Goal: Register for event/course

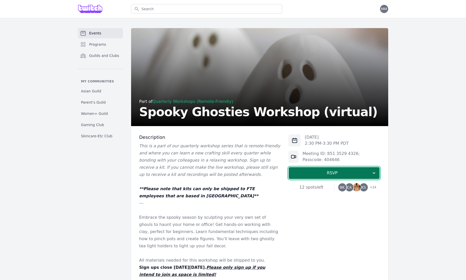
click at [336, 175] on span "RSVP" at bounding box center [332, 173] width 79 height 6
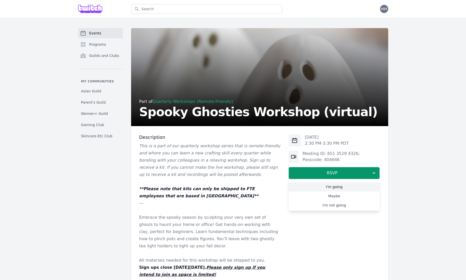
click at [340, 185] on link "I'm going" at bounding box center [333, 186] width 91 height 9
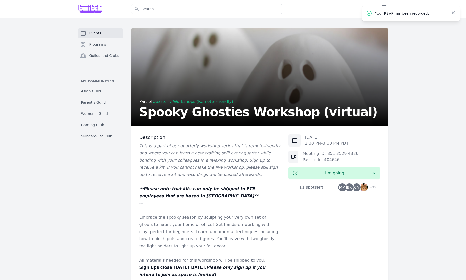
scroll to position [284, 0]
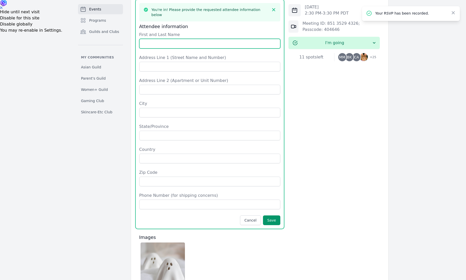
click at [185, 39] on input "First and Last Name" at bounding box center [209, 44] width 141 height 10
type input "[PERSON_NAME]"
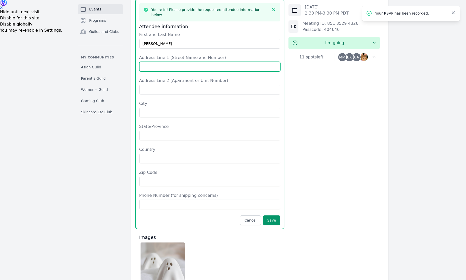
type input "[STREET_ADDRESS]"
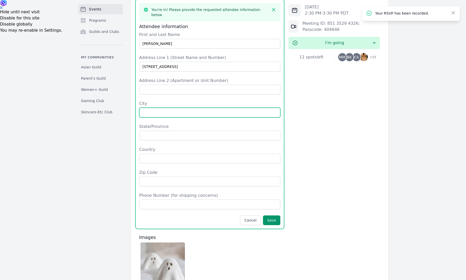
type input "Austin"
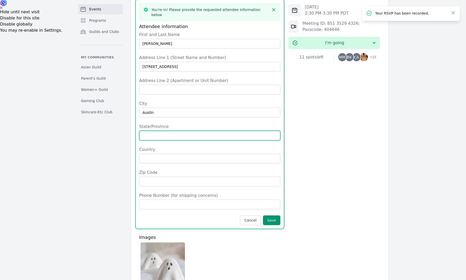
type input "[US_STATE]"
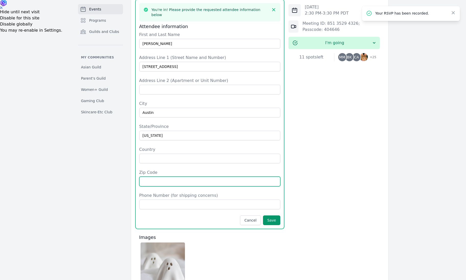
type input "78749"
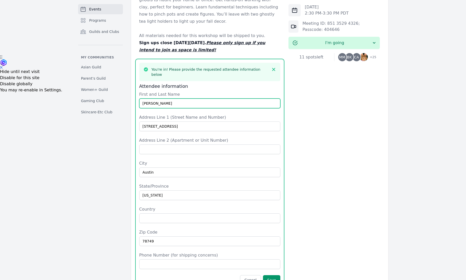
click at [142, 98] on input "[PERSON_NAME]" at bounding box center [209, 103] width 141 height 10
type input "[PERSON_NAME]"
click at [109, 136] on div "Events Programs Guilds and Clubs My communities Asian Guild Parent's Guild Wome…" at bounding box center [100, 116] width 45 height 625
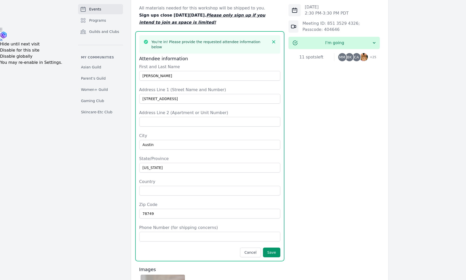
scroll to position [257, 0]
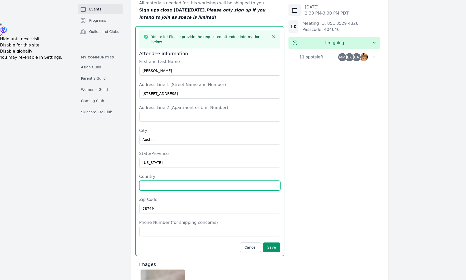
click at [167, 181] on input "Country" at bounding box center [209, 185] width 141 height 10
type input "[GEOGRAPHIC_DATA]"
click at [118, 205] on div "Events Programs Guilds and Clubs My communities Asian Guild Parent's Guild Wome…" at bounding box center [100, 83] width 45 height 625
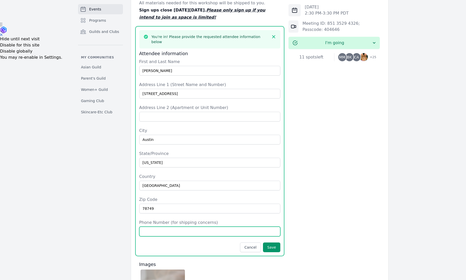
drag, startPoint x: 172, startPoint y: 226, endPoint x: 172, endPoint y: 223, distance: 2.6
click at [172, 226] on input "Phone Number (for shipping concerns)" at bounding box center [209, 231] width 141 height 10
type input "[PHONE_NUMBER]"
click at [276, 243] on button "Save" at bounding box center [271, 247] width 17 height 10
